Goal: Information Seeking & Learning: Learn about a topic

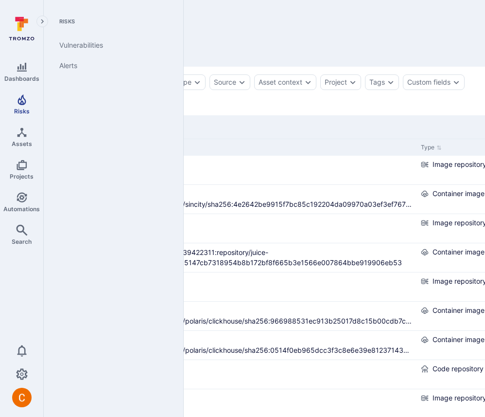
click at [27, 104] on icon "Risks" at bounding box center [22, 100] width 12 height 12
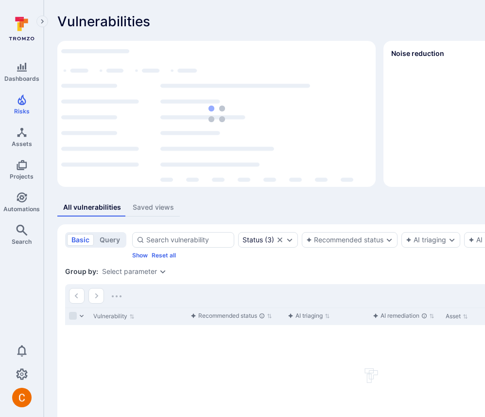
click at [318, 24] on div "Vulnerabilities Hide overview Add vulnerability" at bounding box center [371, 22] width 629 height 16
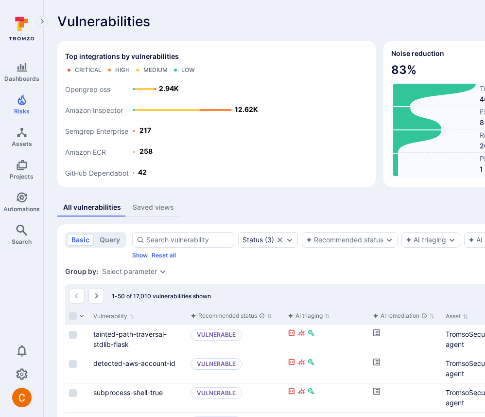
click at [301, 21] on div "Vulnerabilities Hide overview Add vulnerability" at bounding box center [371, 22] width 629 height 16
click at [278, 16] on div "Vulnerabilities Hide overview Add vulnerability" at bounding box center [371, 22] width 629 height 16
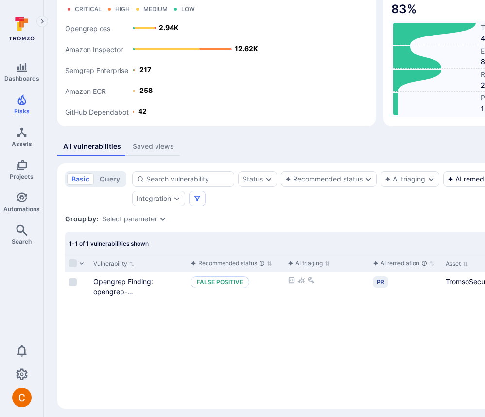
scroll to position [61, 0]
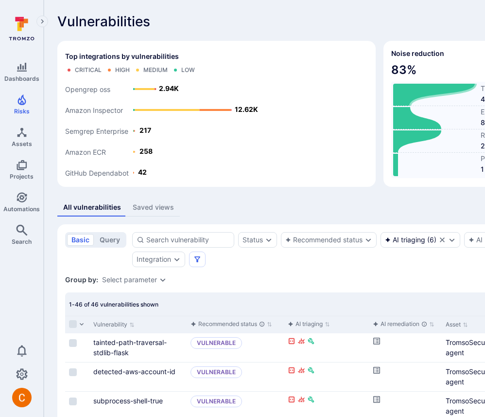
click at [438, 243] on icon "Clear selection" at bounding box center [442, 240] width 8 height 8
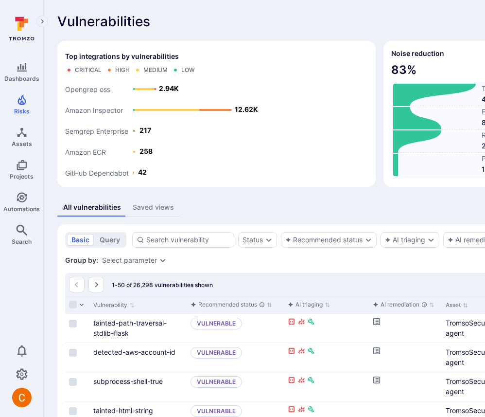
click at [276, 24] on div "Vulnerabilities Hide overview Add vulnerability" at bounding box center [371, 22] width 629 height 16
click at [243, 18] on div "Vulnerabilities Hide overview Add vulnerability" at bounding box center [371, 22] width 629 height 16
